Goal: Task Accomplishment & Management: Use online tool/utility

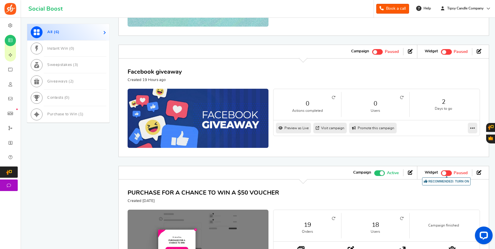
scroll to position [319, 0]
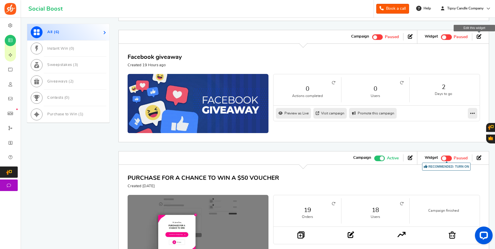
click at [477, 35] on icon at bounding box center [479, 36] width 5 height 5
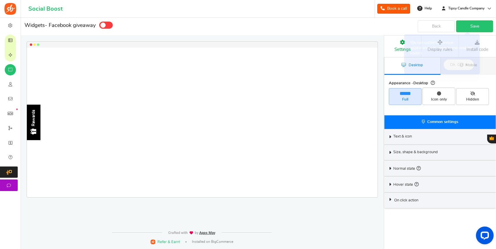
select select "left-side-drawer"
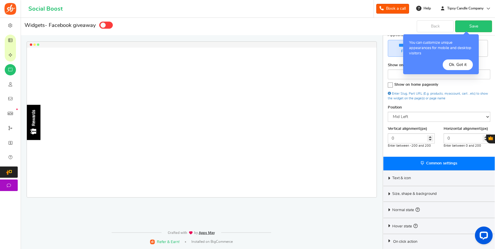
scroll to position [48, 0]
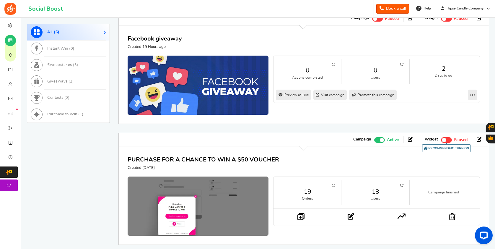
scroll to position [339, 0]
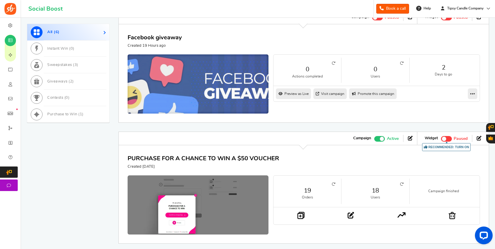
click at [157, 75] on img at bounding box center [198, 84] width 212 height 90
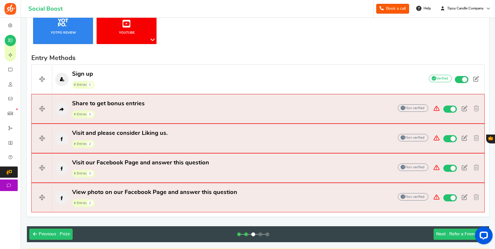
scroll to position [149, 0]
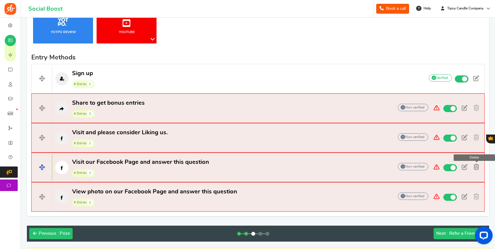
click at [476, 166] on span at bounding box center [476, 167] width 5 height 6
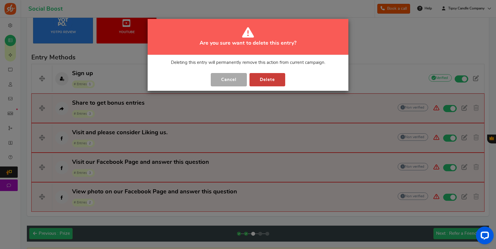
click at [270, 77] on button "Delete" at bounding box center [268, 79] width 36 height 13
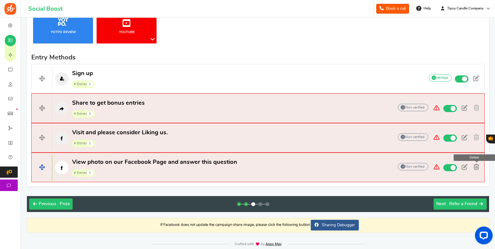
drag, startPoint x: 465, startPoint y: 163, endPoint x: 475, endPoint y: 166, distance: 10.0
click at [475, 166] on div "Non verified Due to platform policies, we cannot verify if the entrant has comp…" at bounding box center [439, 167] width 91 height 9
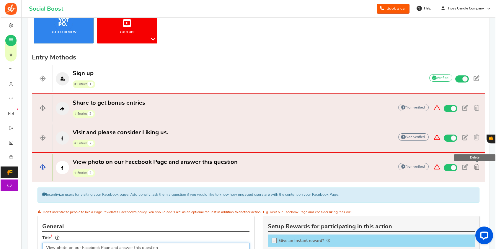
scroll to position [150, 0]
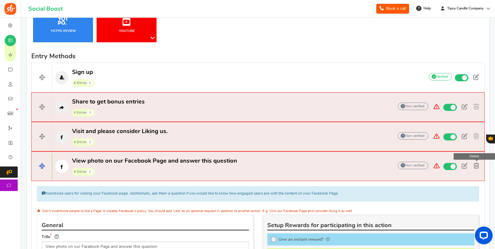
click at [476, 166] on span at bounding box center [476, 166] width 5 height 6
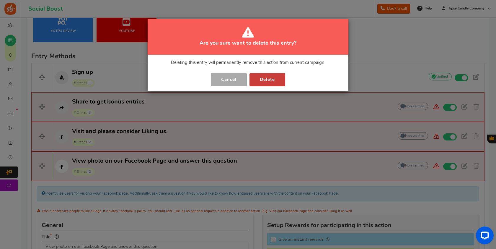
click at [273, 79] on button "Delete" at bounding box center [268, 79] width 36 height 13
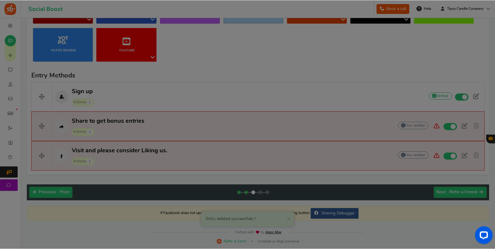
scroll to position [131, 0]
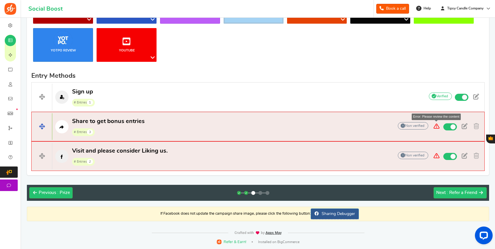
click at [437, 125] on span at bounding box center [436, 126] width 11 height 8
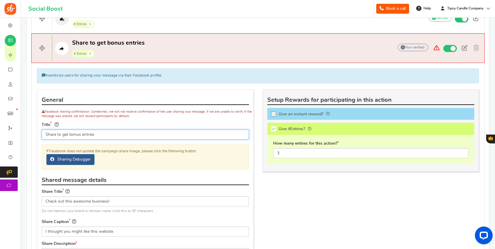
scroll to position [210, 0]
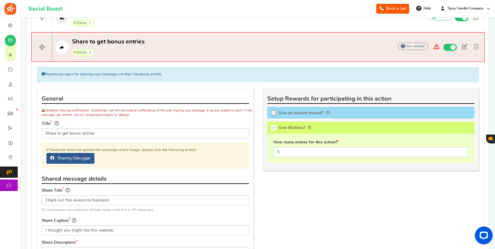
click at [175, 122] on div "Title Share to get bonus entries Tip! Your title should show the huge savings &…" at bounding box center [145, 129] width 207 height 18
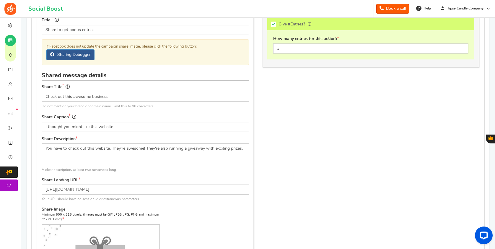
scroll to position [324, 0]
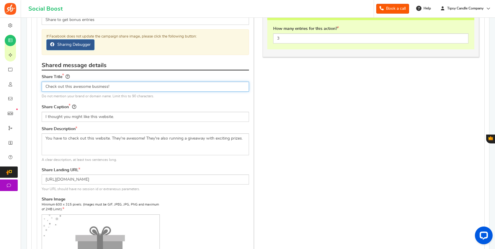
drag, startPoint x: 115, startPoint y: 85, endPoint x: 46, endPoint y: 86, distance: 69.1
click at [46, 86] on input "Check out this awesome business!" at bounding box center [145, 87] width 207 height 10
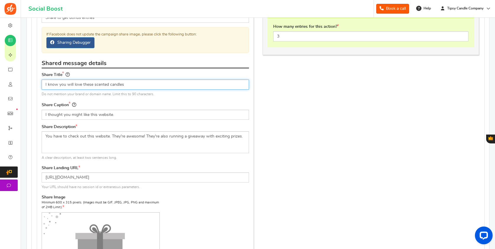
scroll to position [326, 0]
type input "I know you will love these scented candles!"
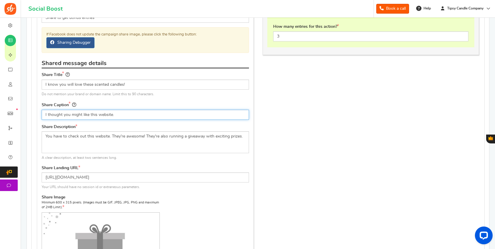
click at [112, 113] on input "I thought you might like this website." at bounding box center [145, 115] width 207 height 10
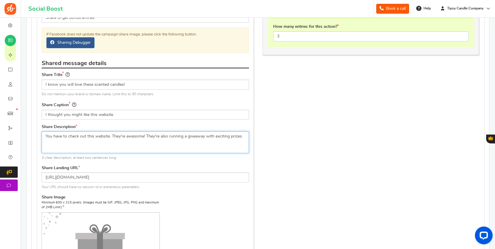
drag, startPoint x: 110, startPoint y: 134, endPoint x: 43, endPoint y: 130, distance: 67.8
click at [43, 131] on textarea "You have to check out this website. They're awesome! They're also running a giv…" at bounding box center [145, 142] width 207 height 22
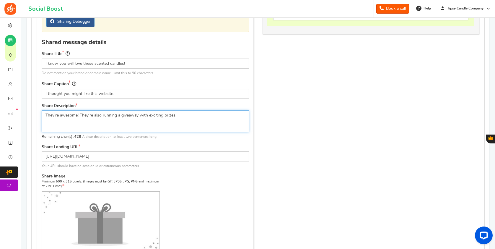
scroll to position [347, 0]
type textarea "They're awesome! They're also running a giveaway with exciting prizes."
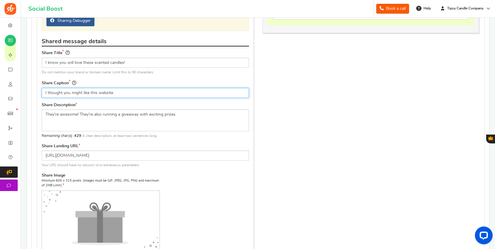
drag, startPoint x: 81, startPoint y: 91, endPoint x: 41, endPoint y: 90, distance: 39.6
click at [41, 90] on div "Share Caption I thought you might like this website." at bounding box center [145, 90] width 216 height 23
type input "I know t like this website."
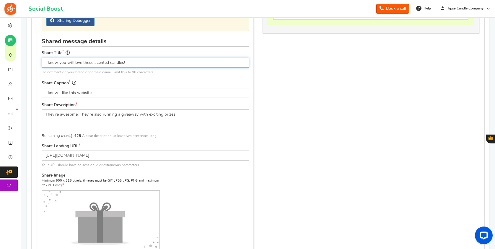
drag, startPoint x: 81, startPoint y: 63, endPoint x: 42, endPoint y: 62, distance: 39.0
click at [42, 62] on input "I know you will love these scented candles!" at bounding box center [145, 63] width 207 height 10
click at [103, 61] on input "Check out these Amazing these scented candles!" at bounding box center [145, 63] width 207 height 10
type input "Check out these AMAZING scented candles!"
drag, startPoint x: 90, startPoint y: 92, endPoint x: 58, endPoint y: 90, distance: 31.9
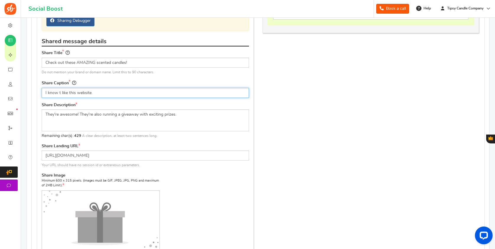
click at [59, 91] on input "I know t like this website." at bounding box center [145, 93] width 207 height 10
type input "I know you will love them."
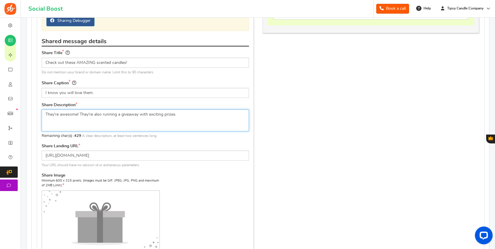
drag, startPoint x: 79, startPoint y: 114, endPoint x: 62, endPoint y: 113, distance: 17.4
click at [62, 113] on textarea "You have to check out this website. They're awesome! They're also running a giv…" at bounding box center [145, 120] width 207 height 22
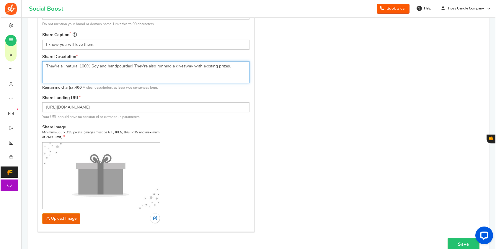
scroll to position [398, 0]
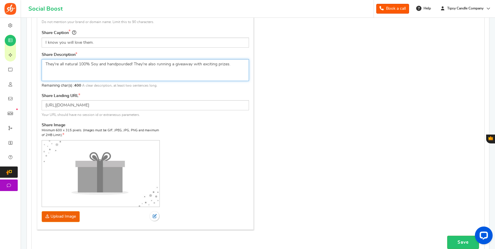
type textarea "They're all natural 100% Soy and handpourded! They're also running a giveaway w…"
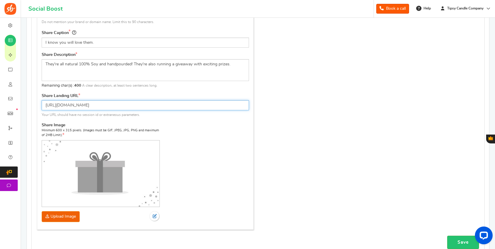
drag, startPoint x: 103, startPoint y: 105, endPoint x: 57, endPoint y: 99, distance: 46.3
click at [57, 100] on input "[URL][DOMAIN_NAME]" at bounding box center [145, 105] width 207 height 10
paste input "[DOMAIN_NAME][URL]"
type input "[URL][DOMAIN_NAME]"
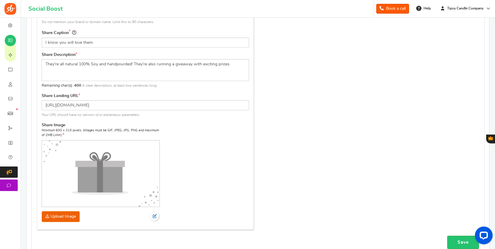
click at [183, 163] on div "Share Image Minimum 600 x 315 pixels. (Images must be GIF, JPEG, JPG, PNG and m…" at bounding box center [145, 172] width 207 height 100
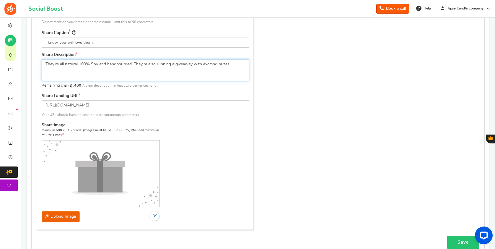
drag, startPoint x: 118, startPoint y: 65, endPoint x: 122, endPoint y: 66, distance: 4.3
click at [118, 65] on textarea "You have to check out this website. They're awesome! They're also running a giv…" at bounding box center [145, 70] width 207 height 22
click at [118, 64] on textarea "You have to check out this website. They're awesome! They're also running a giv…" at bounding box center [145, 70] width 207 height 22
type textarea "They're all natural 100% Soy and hand pourded! They're also running a giveaway …"
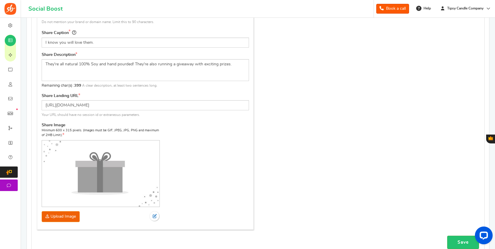
click at [180, 136] on div "Share Image Minimum 600 x 315 pixels. (Images must be GIF, JPEG, JPG, PNG and m…" at bounding box center [145, 172] width 207 height 100
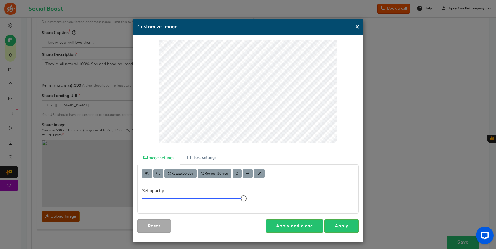
scroll to position [0, 0]
click at [343, 227] on link "Apply" at bounding box center [342, 225] width 34 height 13
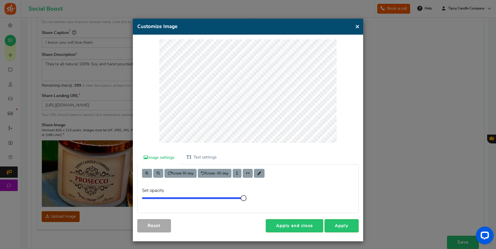
click at [355, 25] on h4 "Customize Image" at bounding box center [248, 26] width 222 height 7
click at [355, 25] on button "×" at bounding box center [357, 26] width 4 height 7
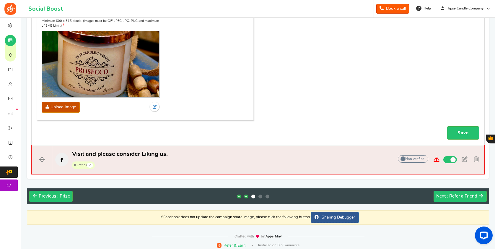
scroll to position [507, 0]
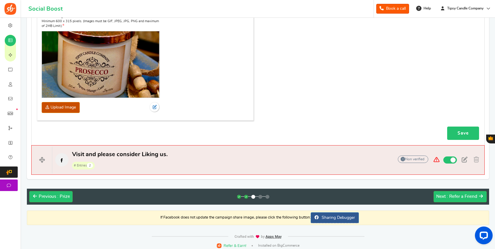
click at [466, 126] on link "Save" at bounding box center [463, 132] width 32 height 13
click at [467, 128] on link "Save" at bounding box center [463, 132] width 32 height 13
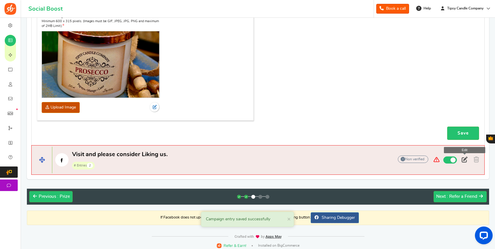
click at [467, 157] on span at bounding box center [465, 160] width 6 height 6
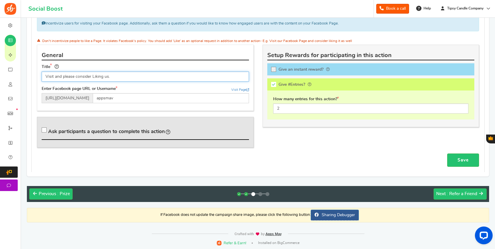
scroll to position [290, 0]
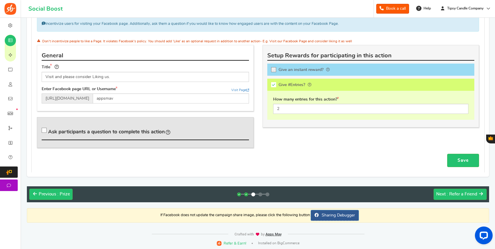
click at [215, 109] on div "General Title Visit and please consider Liking us. Enter Facebook page URL or U…" at bounding box center [145, 78] width 217 height 66
click at [125, 98] on input "appsmav" at bounding box center [171, 98] width 156 height 10
drag, startPoint x: 125, startPoint y: 98, endPoint x: 103, endPoint y: 98, distance: 21.9
click at [103, 98] on input "appsmav" at bounding box center [171, 98] width 156 height 10
type input "TipsyCandleCompany"
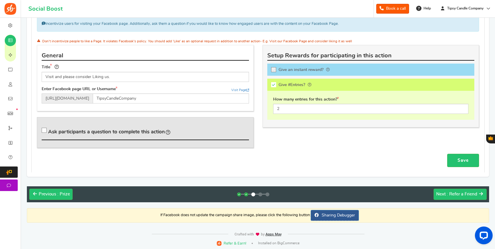
click at [331, 157] on div "Save" at bounding box center [257, 160] width 451 height 13
click at [467, 160] on link "Save" at bounding box center [463, 160] width 32 height 13
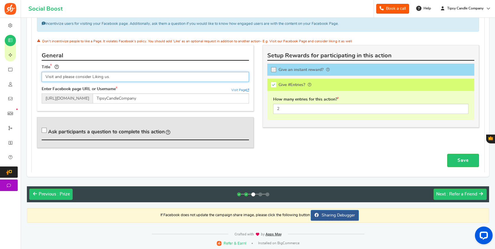
click at [55, 75] on input "Visit and please consider Liking us." at bounding box center [145, 77] width 207 height 10
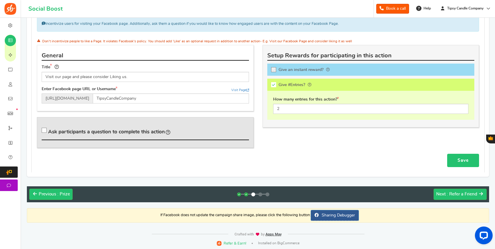
click at [458, 158] on link "Save" at bounding box center [463, 160] width 32 height 13
drag, startPoint x: 266, startPoint y: 40, endPoint x: 348, endPoint y: 41, distance: 81.6
click at [348, 41] on div "Don't incentivize people to like a Page. It violates Facebook's policy. You sho…" at bounding box center [258, 42] width 442 height 8
copy small "Visit our Facebook Page and consider liking it as well"
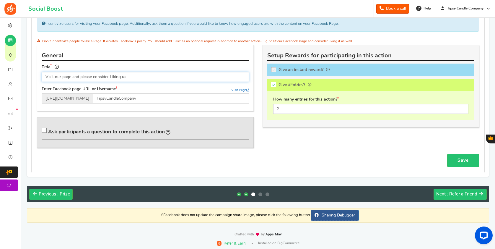
drag, startPoint x: 45, startPoint y: 76, endPoint x: 130, endPoint y: 78, distance: 85.1
click at [130, 78] on input "Visit our page and please consider Liking us." at bounding box center [145, 77] width 207 height 10
paste input "Facebook Page and consider liking it as well"
type input "Visit our Facebook Page and consider liking it as well"
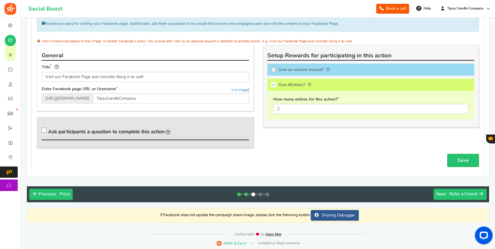
click at [173, 150] on div "General Title Visit our Facebook Page and consider liking it as well Enter Face…" at bounding box center [145, 99] width 226 height 109
click at [458, 161] on link "Save" at bounding box center [463, 160] width 32 height 13
click at [44, 129] on icon at bounding box center [44, 130] width 5 height 5
click at [44, 129] on input "Ask participants a question to complete this action" at bounding box center [45, 132] width 6 height 6
checkbox input "true"
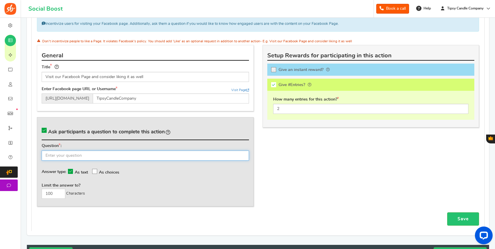
click at [49, 155] on input "text" at bounding box center [145, 155] width 207 height 10
click at [95, 169] on icon at bounding box center [94, 171] width 5 height 5
click at [98, 169] on input "As choices" at bounding box center [98, 171] width 0 height 4
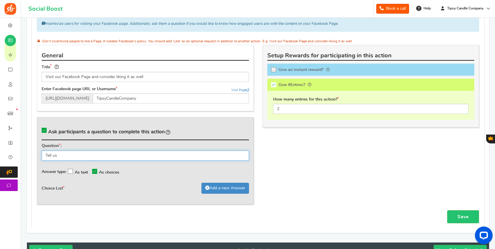
click at [71, 152] on input "Tell us" at bounding box center [145, 155] width 207 height 10
type input "T"
click at [61, 153] on input "Which Fragrance below sounds" at bounding box center [145, 155] width 207 height 10
click at [113, 155] on input "Which fragrance below sounds" at bounding box center [145, 155] width 207 height 10
type input "W"
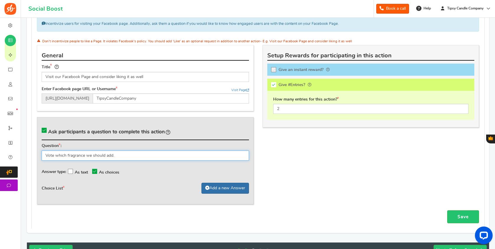
type input "Vote which fragrance we should add."
click at [206, 186] on span at bounding box center [207, 188] width 4 height 4
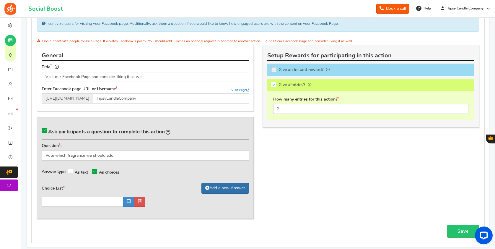
click at [221, 184] on link "Add a new Answer" at bounding box center [225, 188] width 48 height 11
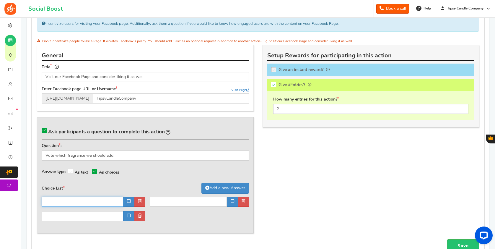
click at [61, 196] on input "text" at bounding box center [83, 201] width 82 height 10
type input "Winter White: Pine, Cypress, Cedar, & Lavender"
click at [162, 199] on input "text" at bounding box center [188, 201] width 77 height 10
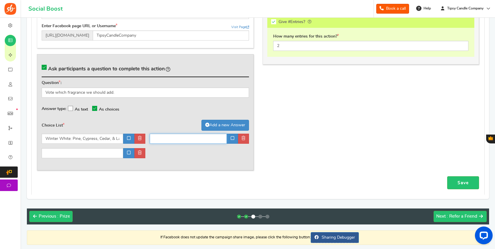
scroll to position [354, 0]
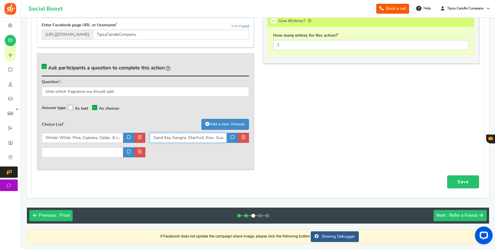
click at [211, 134] on input "Sand Key Sangria: Starfruit, Kiwi, Guava" at bounding box center [188, 138] width 77 height 10
type input "Sand Key Sangria: Starfruit, Kiwi, & [PERSON_NAME]"
click at [69, 149] on input "text" at bounding box center [83, 152] width 82 height 10
type input "H"
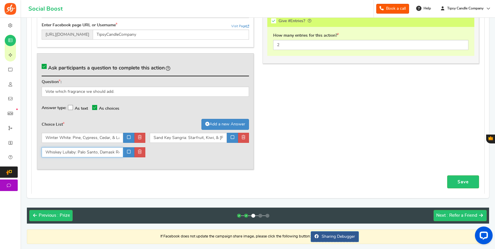
type input "Whiskey Lullaby: Palo Santo, Damask Rose, [GEOGRAPHIC_DATA]"
click at [196, 158] on div "Winter White: Pine, Cypress, Cedar, & Lavender Sand Key Sangria: Starfruit, Kiw…" at bounding box center [145, 147] width 216 height 29
click at [465, 175] on link "Save" at bounding box center [463, 181] width 32 height 13
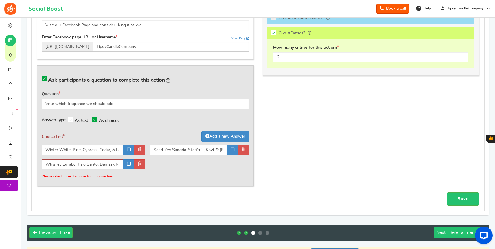
scroll to position [353, 0]
